Goal: Task Accomplishment & Management: Use online tool/utility

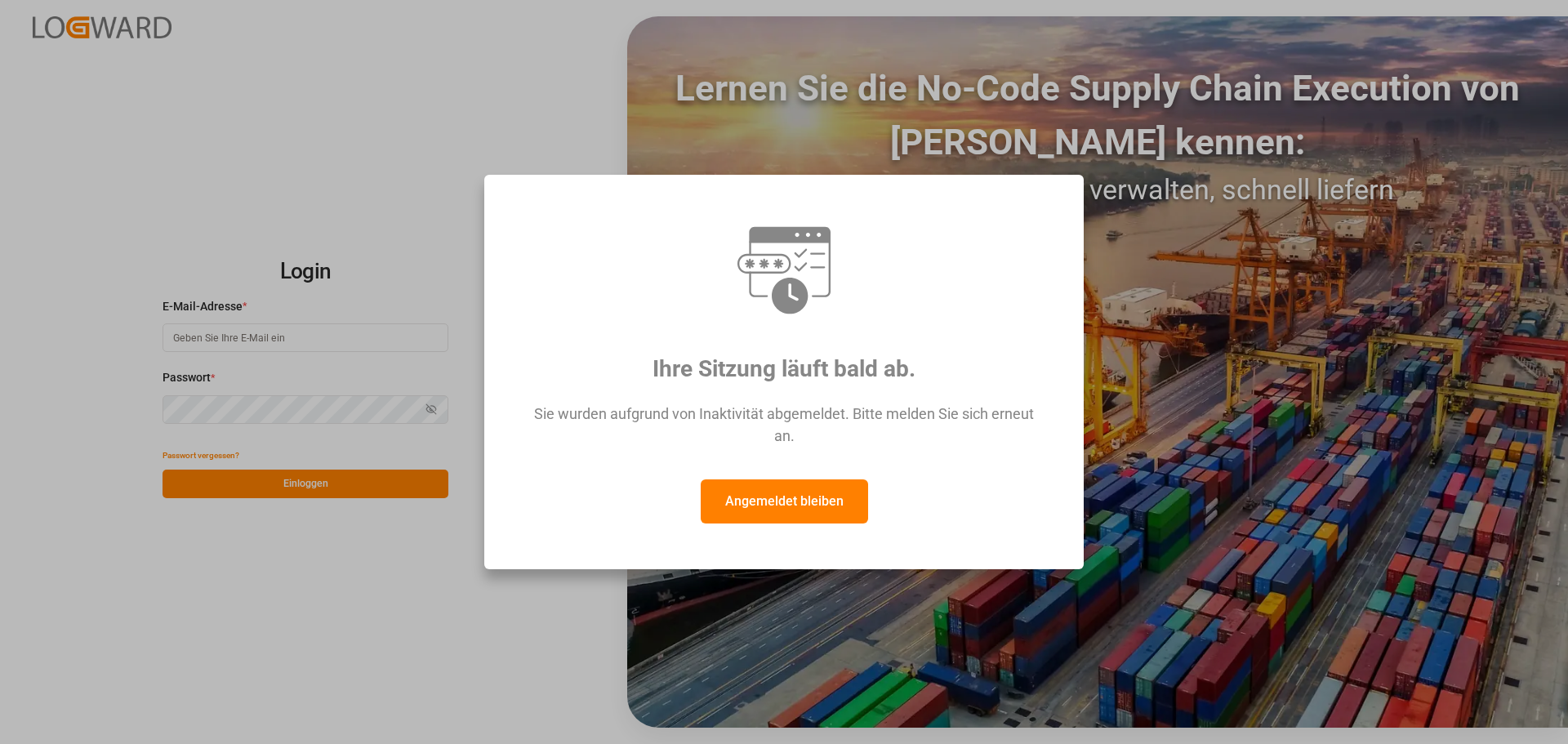
click at [797, 500] on font "Angemeldet bleiben" at bounding box center [785, 501] width 119 height 15
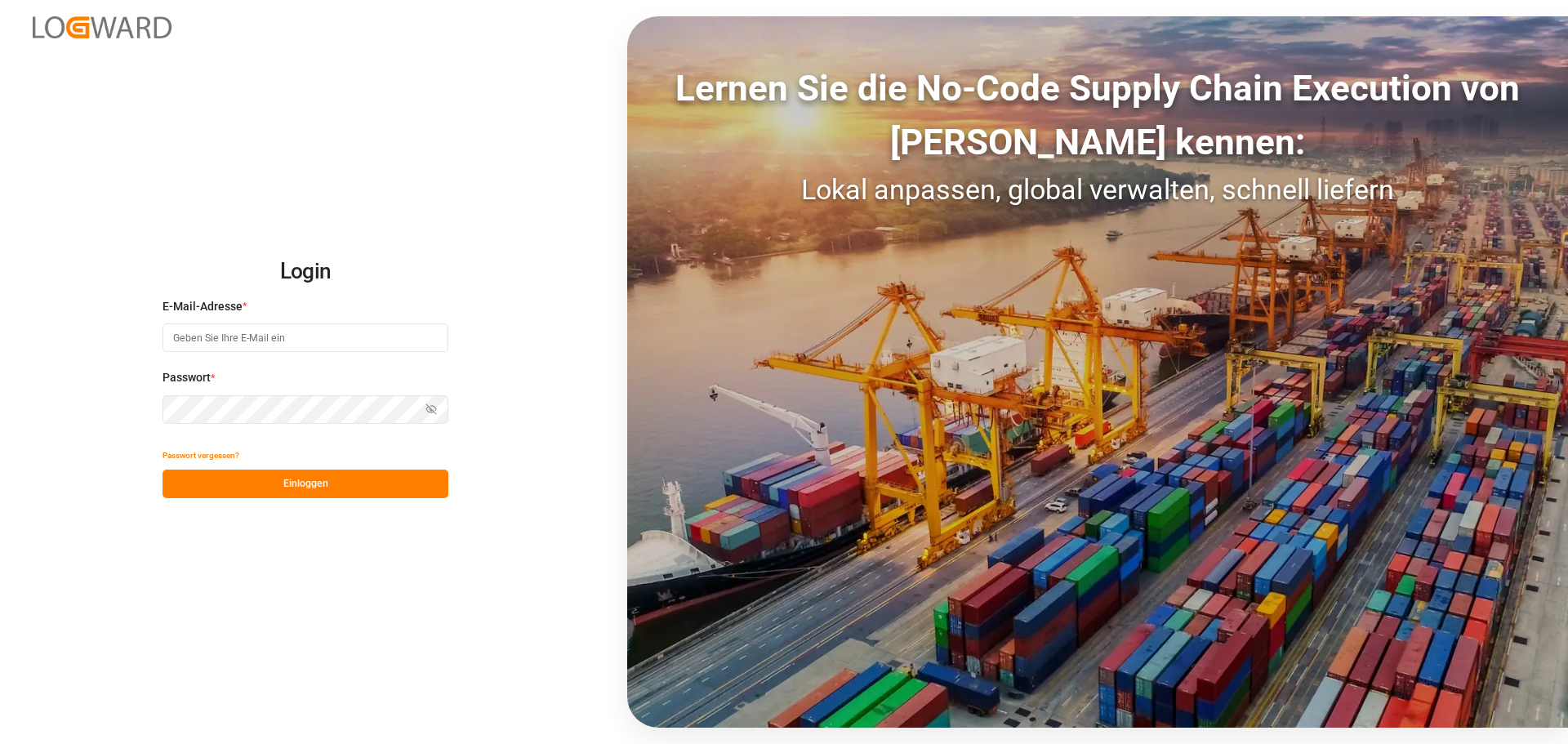
click at [195, 336] on input at bounding box center [306, 338] width 286 height 29
type input "[PERSON_NAME][EMAIL_ADDRESS][DOMAIN_NAME]"
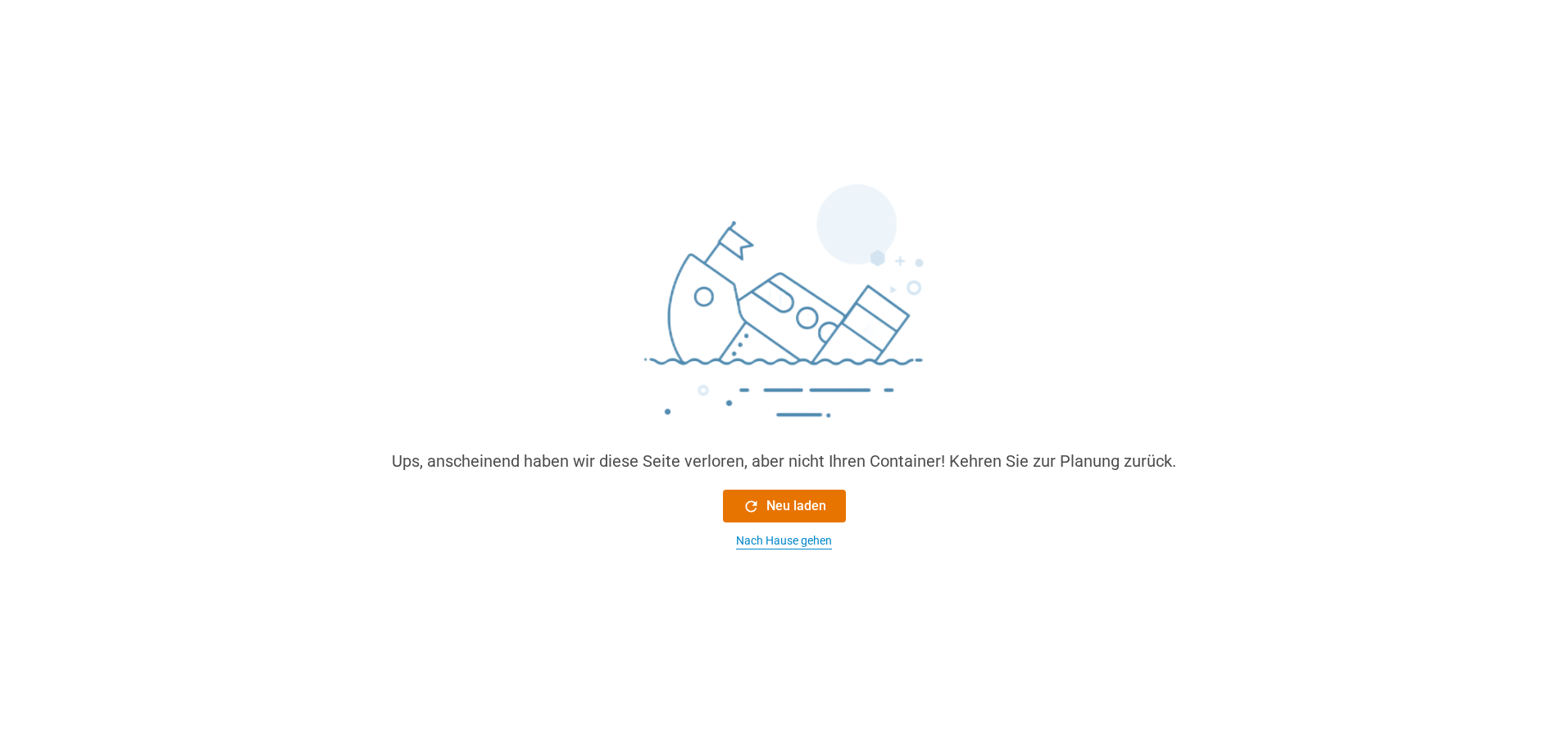
click at [808, 535] on font "Nach Hause gehen" at bounding box center [784, 541] width 96 height 13
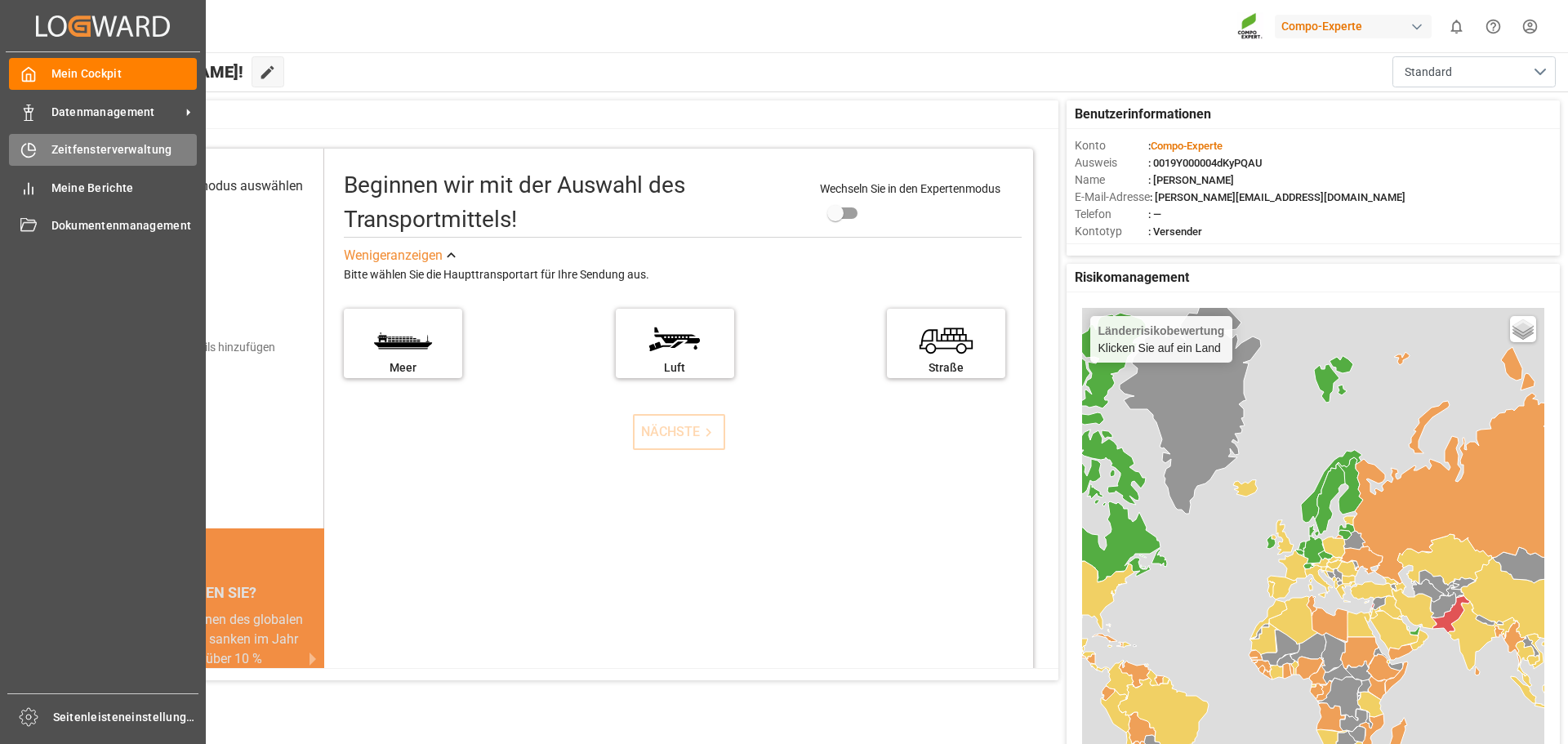
click at [115, 152] on font "Zeitfensterverwaltung" at bounding box center [112, 150] width 121 height 13
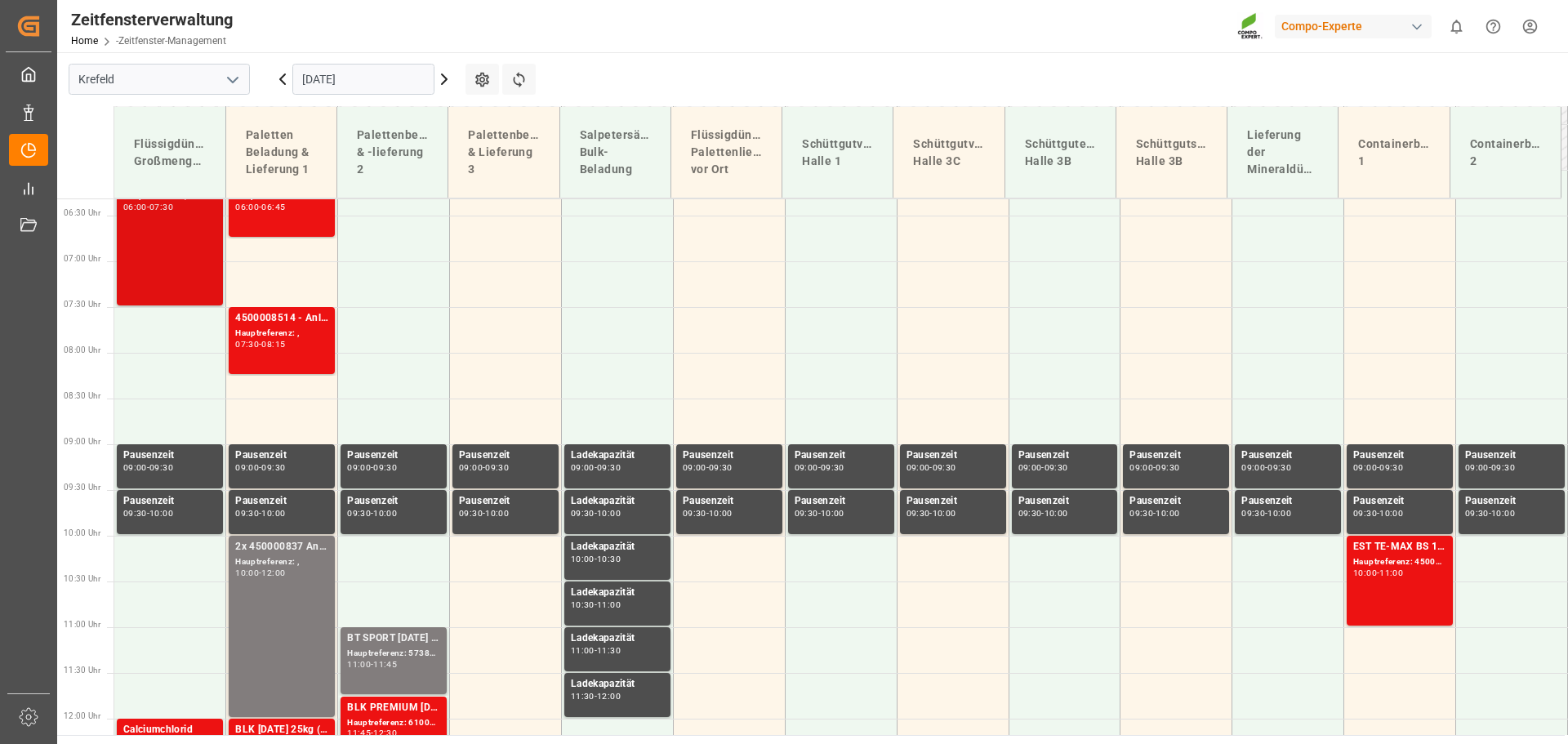
scroll to position [466, 0]
